Goal: Check status: Check status

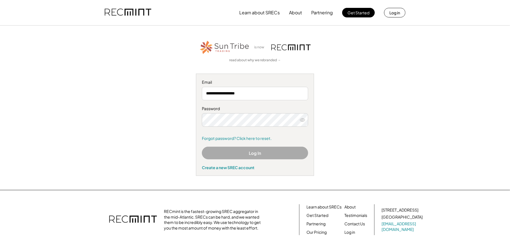
click at [254, 153] on button "Log In" at bounding box center [255, 153] width 106 height 13
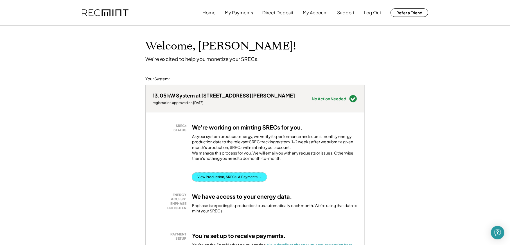
click at [237, 182] on button "View Production, SRECs, & Payments →" at bounding box center [229, 177] width 75 height 9
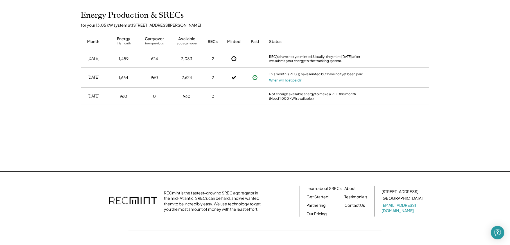
scroll to position [131, 0]
click at [288, 78] on button "When will I get paid?" at bounding box center [285, 79] width 33 height 6
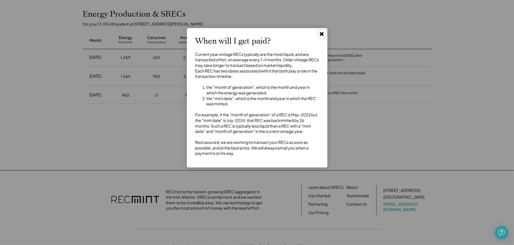
click at [324, 32] on icon at bounding box center [322, 34] width 6 height 6
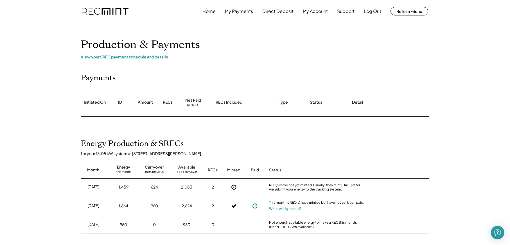
scroll to position [0, 0]
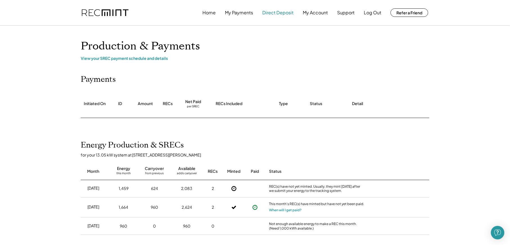
click at [271, 14] on button "Direct Deposit" at bounding box center [277, 12] width 31 height 11
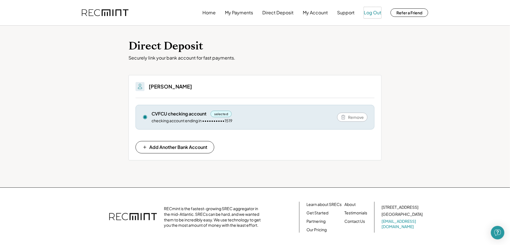
click at [369, 12] on button "Log Out" at bounding box center [372, 12] width 17 height 11
